Goal: Information Seeking & Learning: Learn about a topic

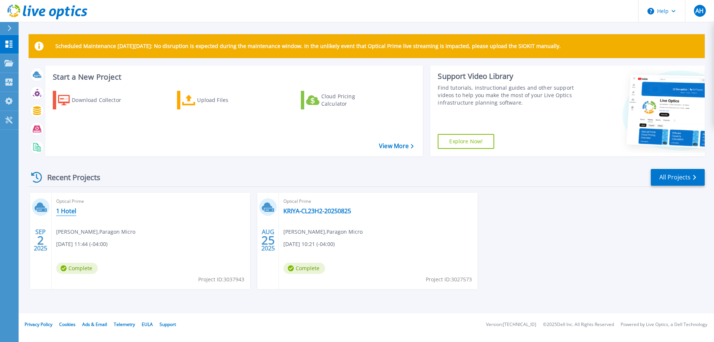
click at [68, 210] on link "1 Hotel" at bounding box center [66, 210] width 20 height 7
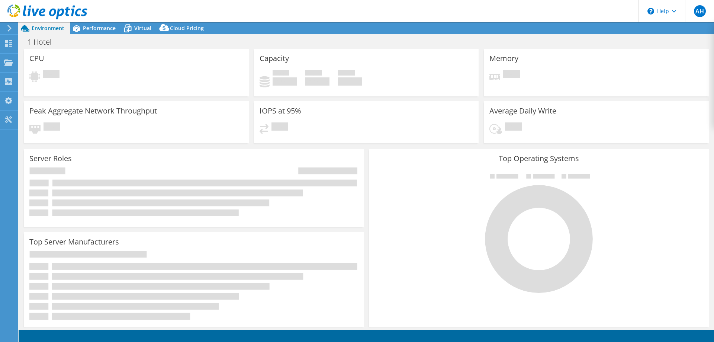
select select "USD"
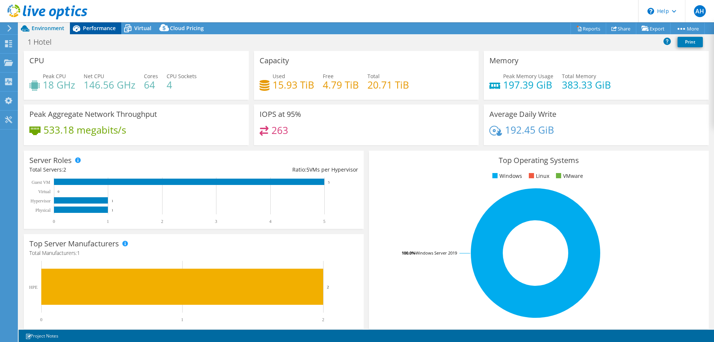
click at [89, 28] on span "Performance" at bounding box center [99, 28] width 33 height 7
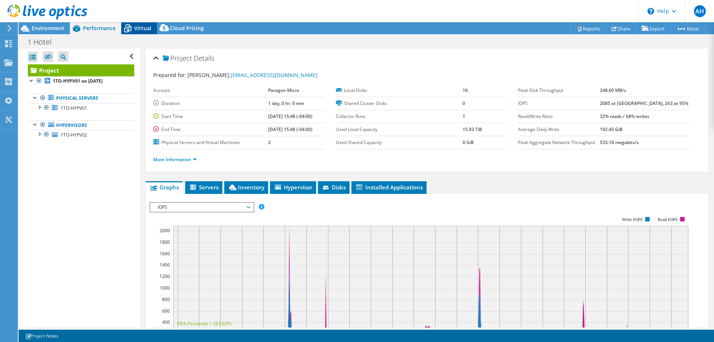
click at [145, 28] on span "Virtual" at bounding box center [142, 28] width 17 height 7
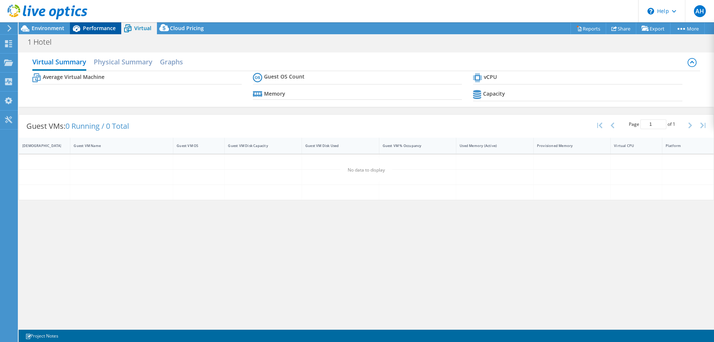
click at [80, 30] on icon at bounding box center [76, 28] width 13 height 13
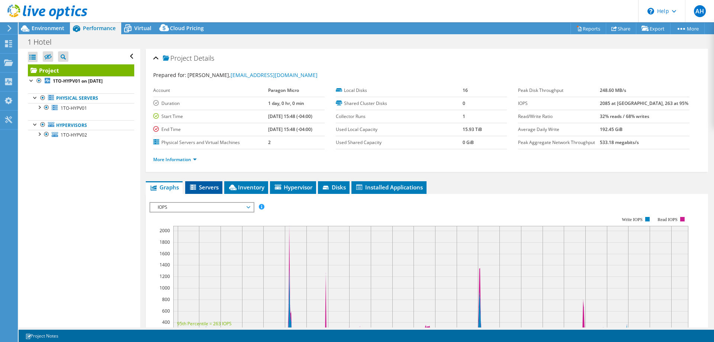
click at [214, 185] on span "Servers" at bounding box center [204, 186] width 30 height 7
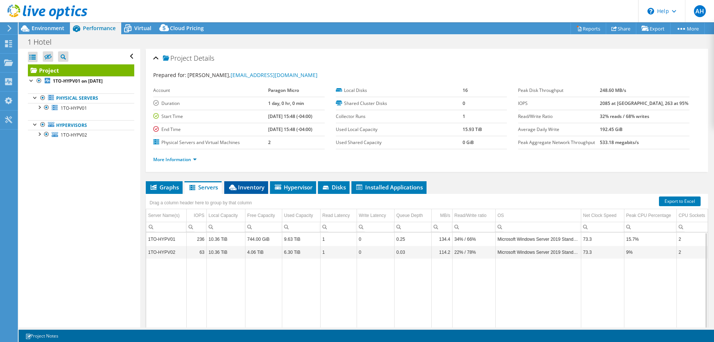
click at [251, 189] on span "Inventory" at bounding box center [246, 186] width 36 height 7
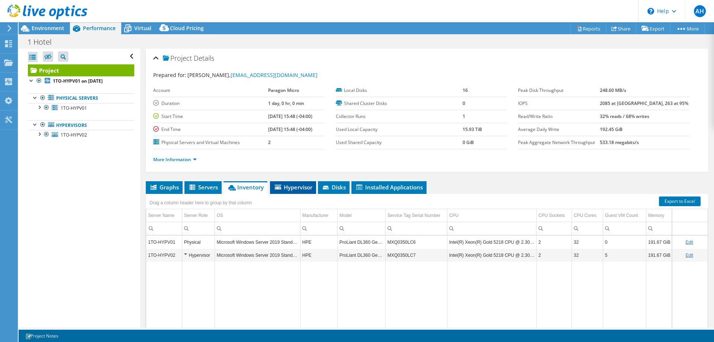
click at [296, 187] on span "Hypervisor" at bounding box center [293, 186] width 39 height 7
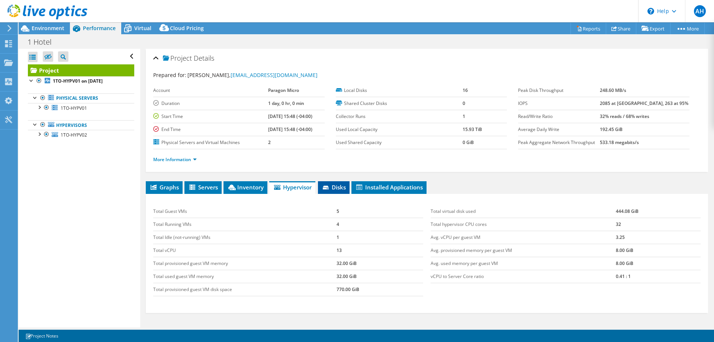
click at [338, 187] on span "Disks" at bounding box center [333, 186] width 24 height 7
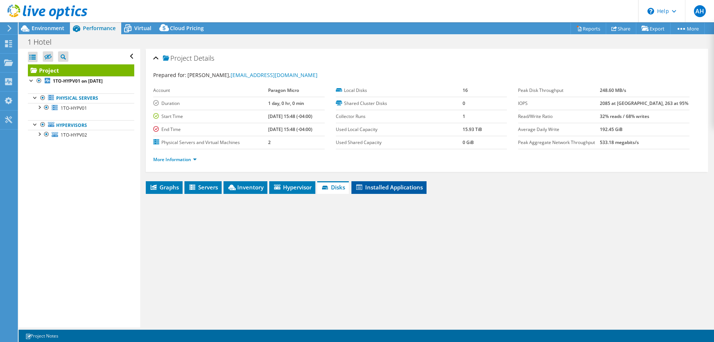
click at [373, 191] on li "Installed Applications" at bounding box center [388, 187] width 75 height 13
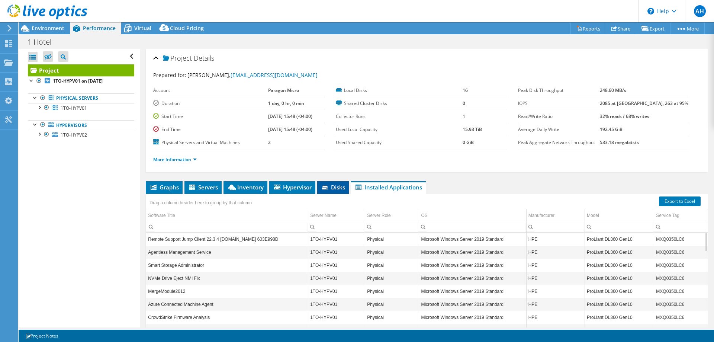
click at [337, 187] on span "Disks" at bounding box center [333, 186] width 24 height 7
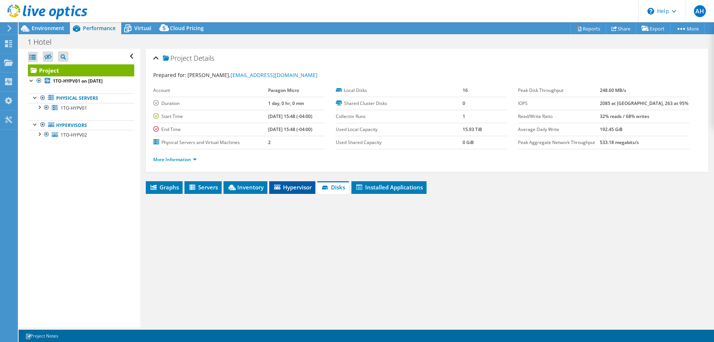
click at [295, 185] on span "Hypervisor" at bounding box center [292, 186] width 39 height 7
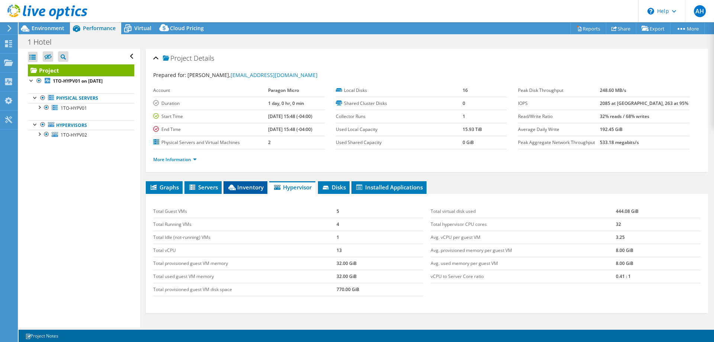
click at [246, 187] on span "Inventory" at bounding box center [245, 186] width 36 height 7
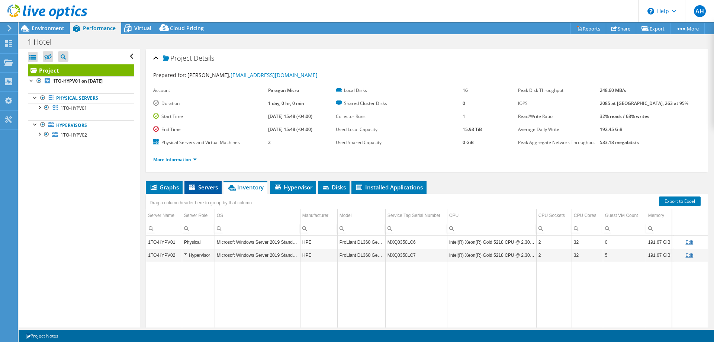
click at [202, 187] on span "Servers" at bounding box center [203, 186] width 30 height 7
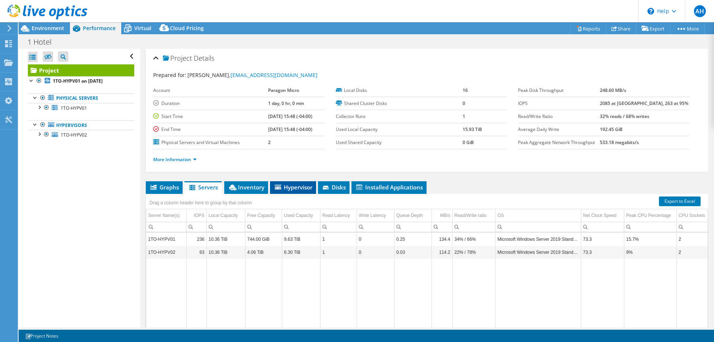
click at [300, 190] on span "Hypervisor" at bounding box center [293, 186] width 39 height 7
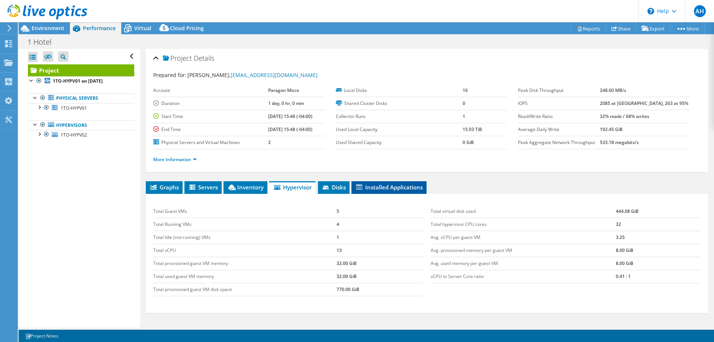
click at [394, 183] on li "Installed Applications" at bounding box center [388, 187] width 75 height 13
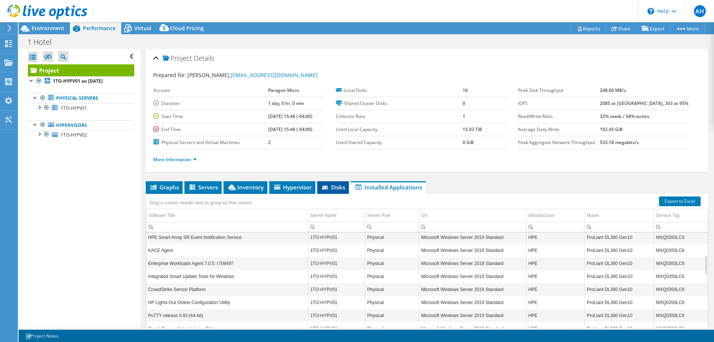
click at [330, 186] on span "Disks" at bounding box center [333, 186] width 24 height 7
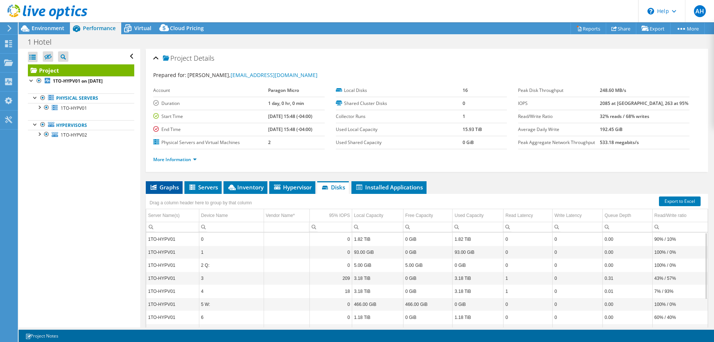
click at [159, 184] on span "Graphs" at bounding box center [163, 186] width 29 height 7
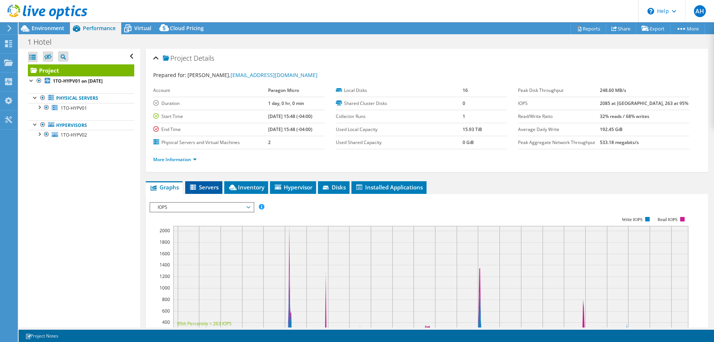
click at [198, 183] on li "Servers" at bounding box center [203, 187] width 37 height 13
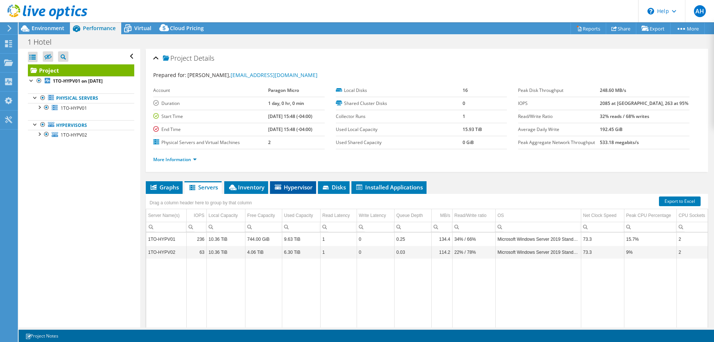
click at [291, 184] on span "Hypervisor" at bounding box center [293, 186] width 39 height 7
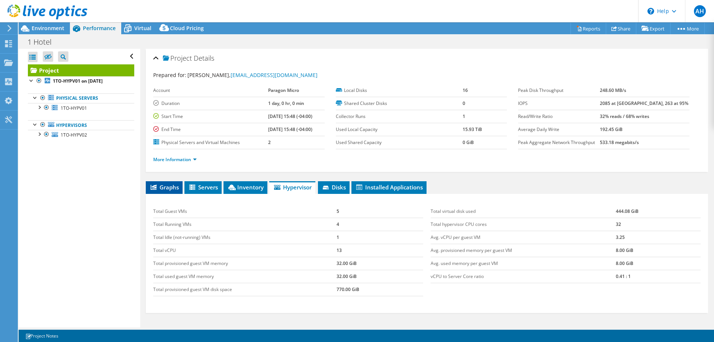
click at [170, 186] on span "Graphs" at bounding box center [163, 186] width 29 height 7
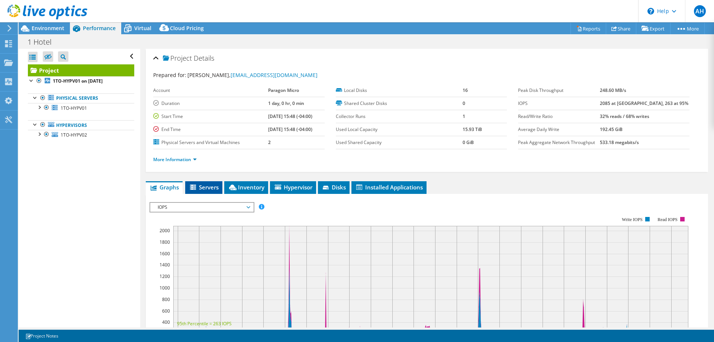
click at [194, 187] on icon at bounding box center [193, 187] width 7 height 6
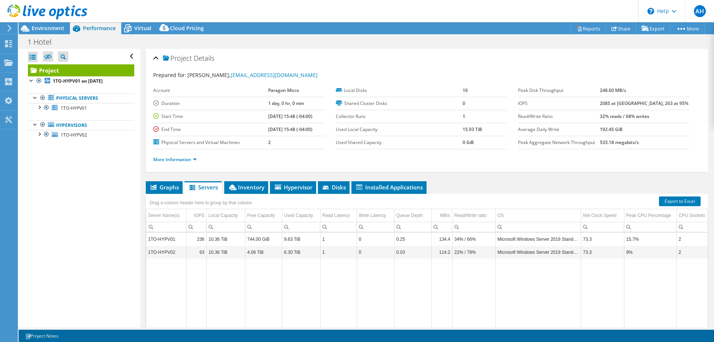
click at [41, 24] on div at bounding box center [43, 12] width 87 height 25
click at [43, 28] on span "Environment" at bounding box center [48, 28] width 33 height 7
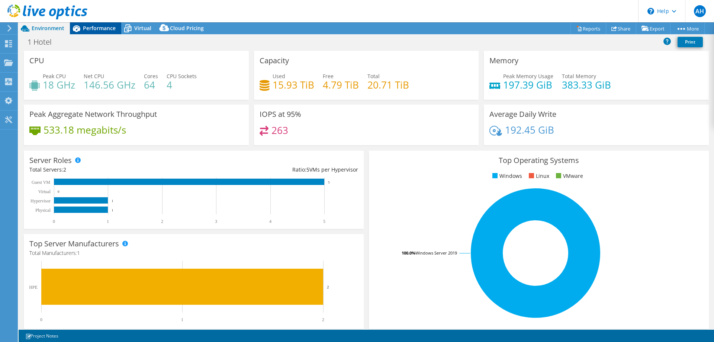
click at [92, 30] on span "Performance" at bounding box center [99, 28] width 33 height 7
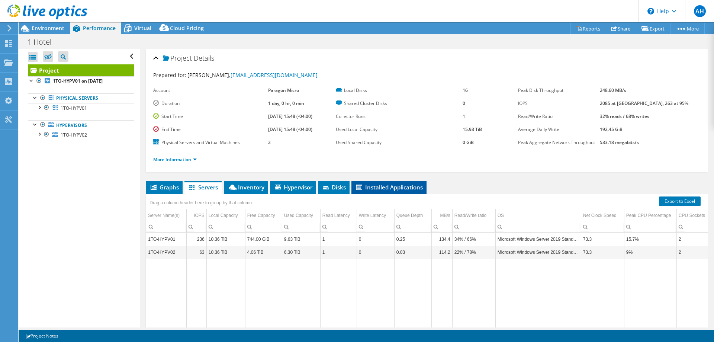
click at [369, 193] on li "Installed Applications" at bounding box center [388, 187] width 75 height 13
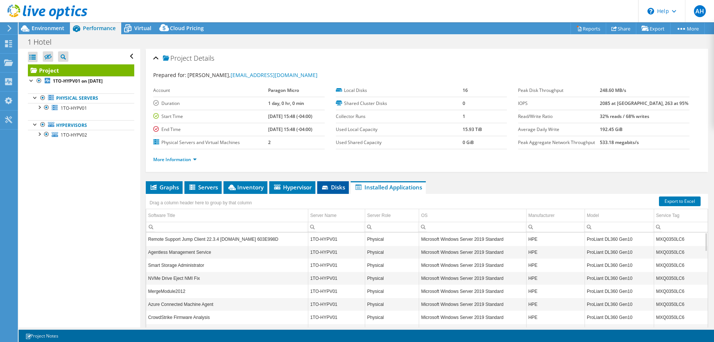
click at [339, 188] on span "Disks" at bounding box center [333, 186] width 24 height 7
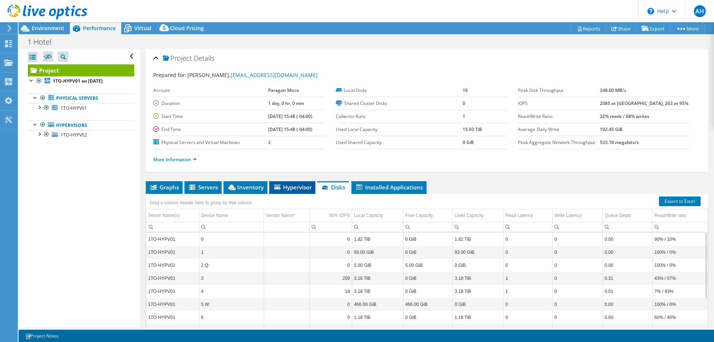
click at [301, 187] on span "Hypervisor" at bounding box center [292, 186] width 39 height 7
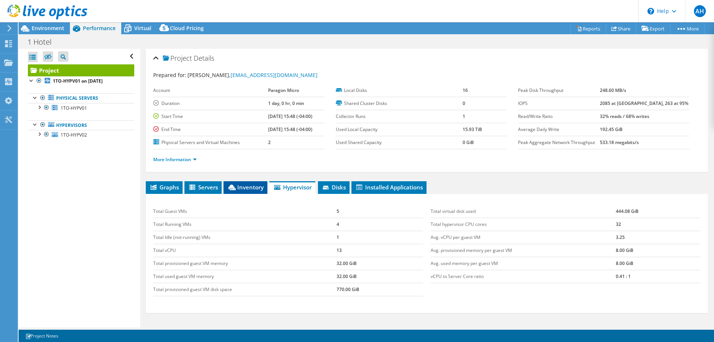
click at [241, 188] on span "Inventory" at bounding box center [245, 186] width 36 height 7
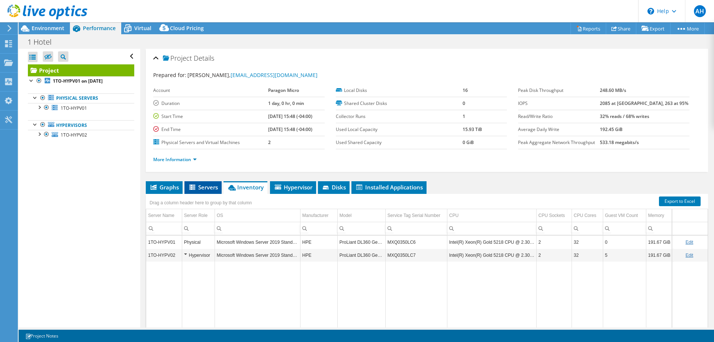
click at [209, 188] on span "Servers" at bounding box center [203, 186] width 30 height 7
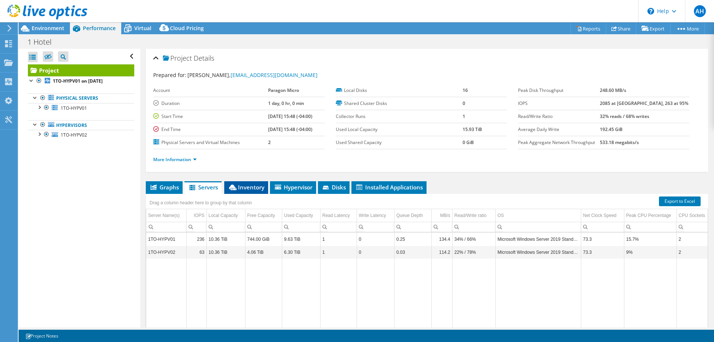
click at [236, 188] on icon at bounding box center [232, 187] width 7 height 6
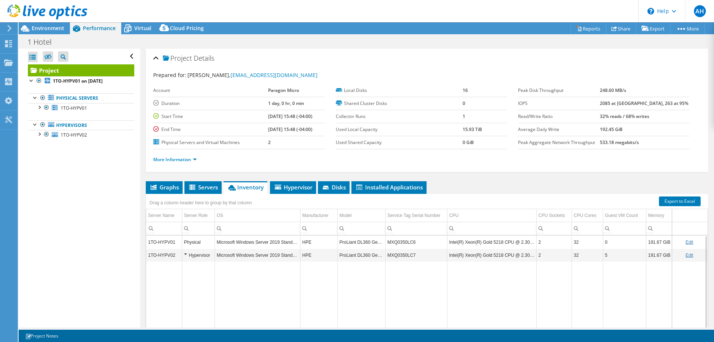
click at [184, 254] on div "Hypervisor" at bounding box center [198, 254] width 29 height 9
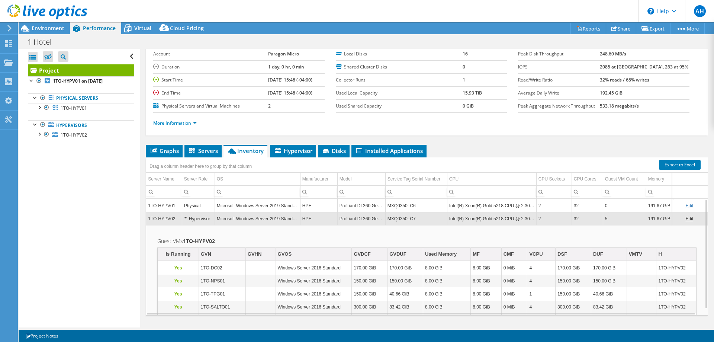
scroll to position [34, 0]
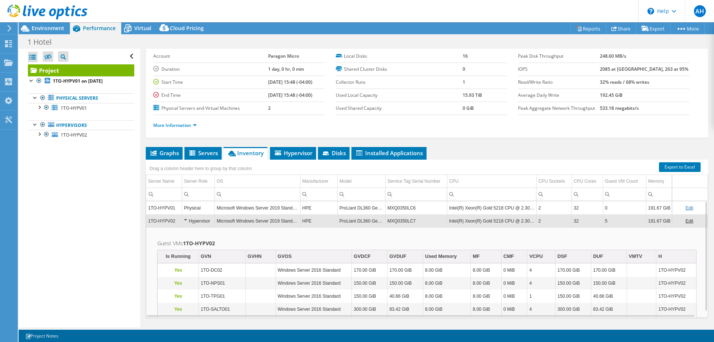
click at [185, 220] on div "Hypervisor" at bounding box center [198, 220] width 29 height 9
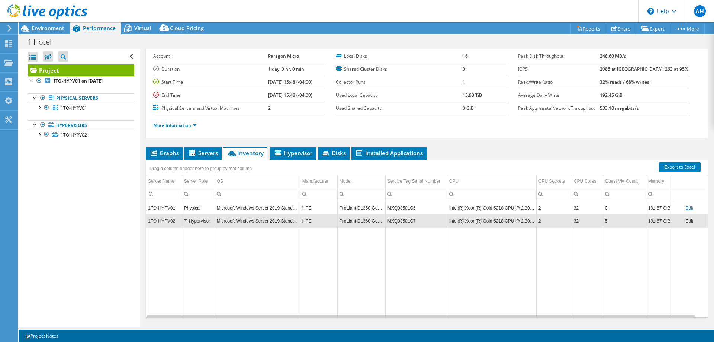
click at [183, 219] on td "Hypervisor" at bounding box center [198, 220] width 33 height 13
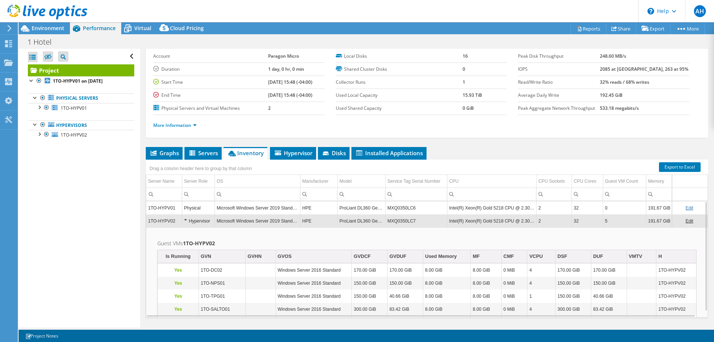
click at [186, 219] on div "Hypervisor" at bounding box center [198, 220] width 29 height 9
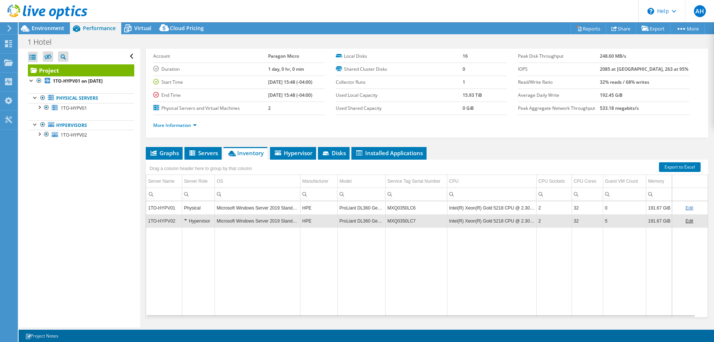
click at [186, 219] on div "Hypervisor" at bounding box center [198, 220] width 29 height 9
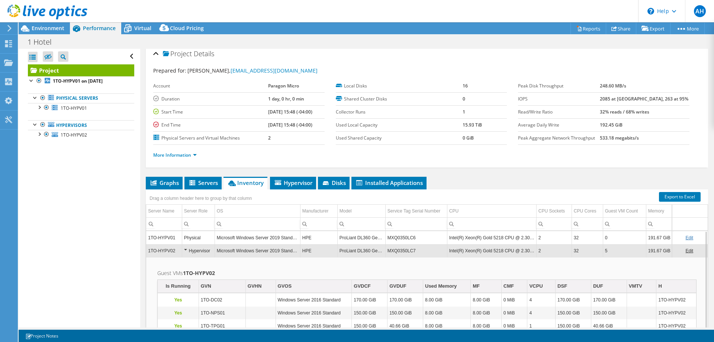
scroll to position [0, 0]
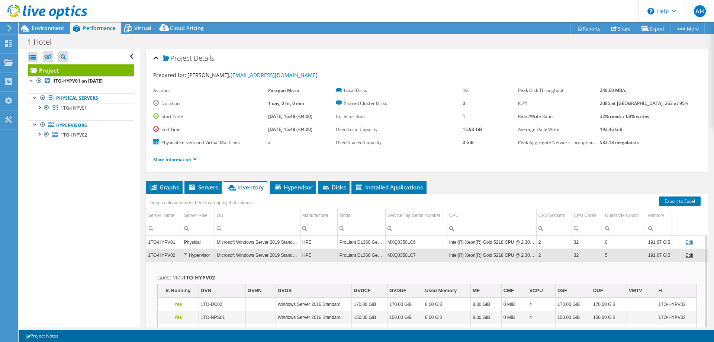
click at [184, 251] on div "Hypervisor" at bounding box center [198, 254] width 29 height 9
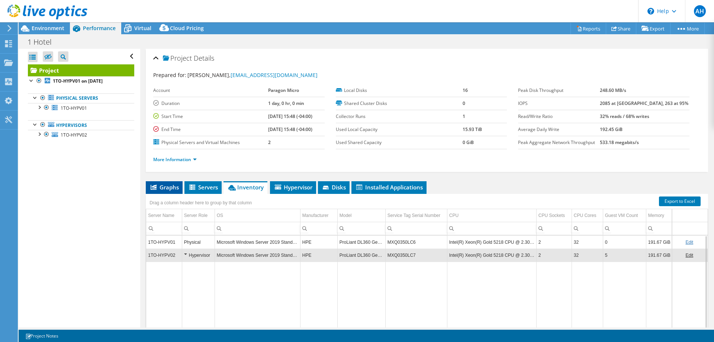
click at [169, 187] on span "Graphs" at bounding box center [163, 186] width 29 height 7
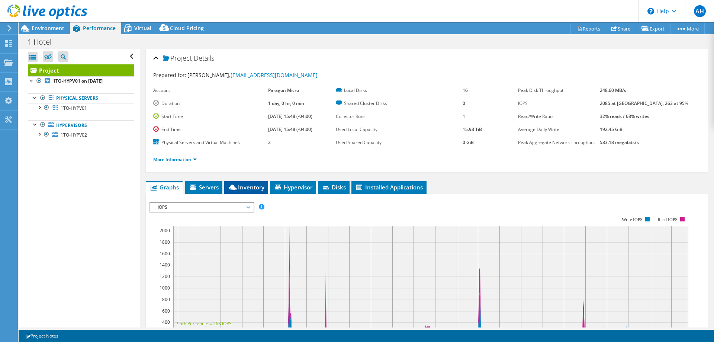
click at [232, 188] on icon at bounding box center [232, 187] width 7 height 6
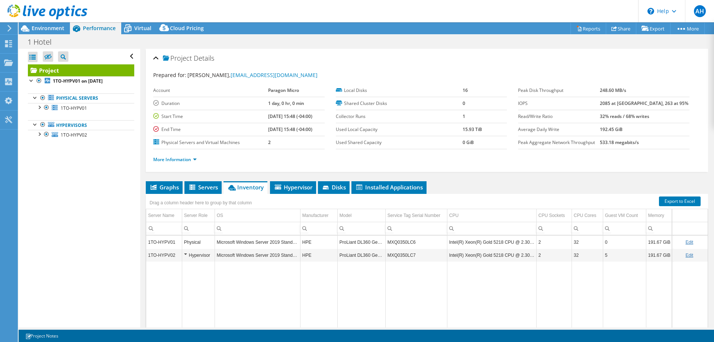
click at [40, 25] on div at bounding box center [43, 12] width 87 height 25
click at [41, 28] on span "Environment" at bounding box center [48, 28] width 33 height 7
